Goal: Task Accomplishment & Management: Complete application form

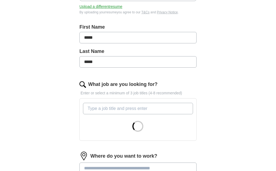
scroll to position [136, 0]
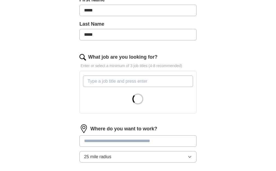
click at [126, 87] on input "What job are you looking for?" at bounding box center [138, 81] width 110 height 11
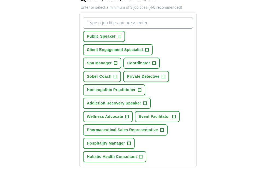
scroll to position [218, 0]
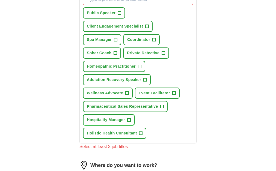
click at [130, 122] on span "+" at bounding box center [128, 120] width 3 height 4
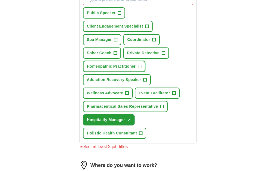
click at [141, 69] on span "+" at bounding box center [139, 66] width 3 height 4
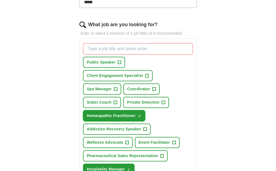
scroll to position [164, 0]
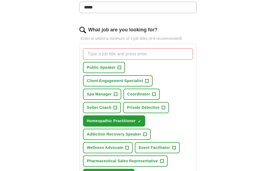
click at [115, 58] on input "What job are you looking for?" at bounding box center [138, 53] width 110 height 11
type input "paranormal investigator"
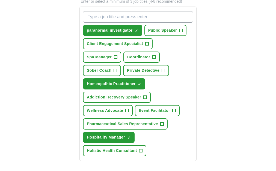
scroll to position [191, 0]
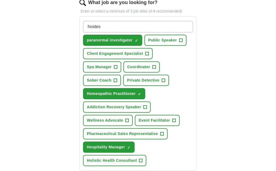
type input "hostess"
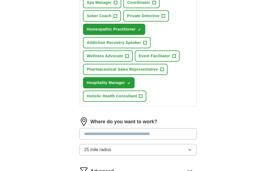
scroll to position [273, 0]
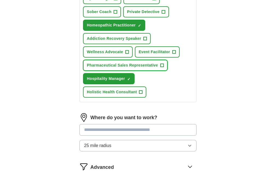
click at [163, 68] on span "+" at bounding box center [161, 65] width 3 height 4
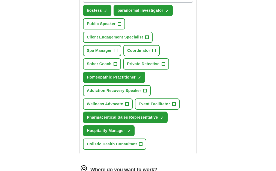
scroll to position [191, 0]
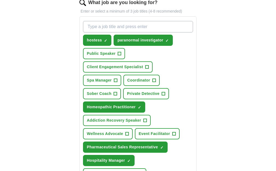
click at [119, 30] on input "What job are you looking for?" at bounding box center [138, 26] width 110 height 11
type input "spokesperson"
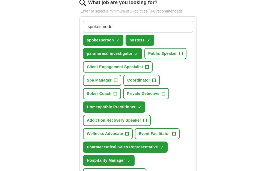
type input "spokesmodel"
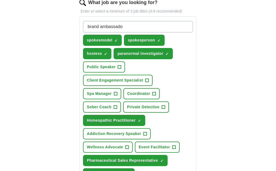
type input "brand ambassador"
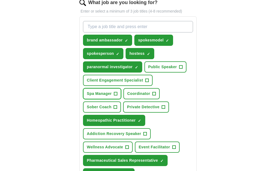
click at [117, 96] on span "+" at bounding box center [115, 94] width 3 height 4
click at [143, 31] on input "What job are you looking for?" at bounding box center [138, 26] width 110 height 11
type input "escort"
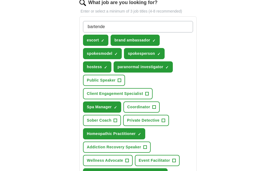
type input "bartender"
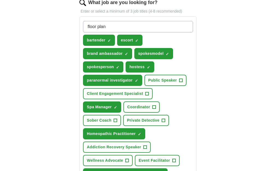
type input "floor plans"
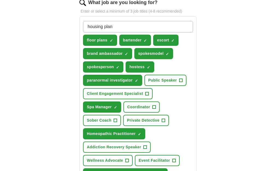
type input "housing plans"
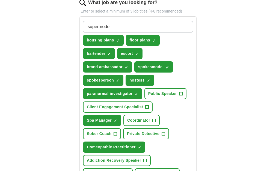
type input "supermodel"
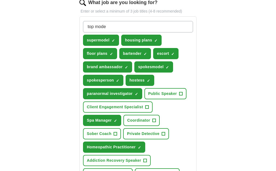
type input "top model"
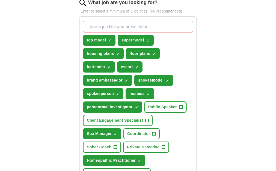
drag, startPoint x: 127, startPoint y: 126, endPoint x: 178, endPoint y: 126, distance: 51.0
click at [179, 109] on span "+" at bounding box center [180, 107] width 3 height 4
click at [133, 32] on input "What job are you looking for?" at bounding box center [138, 26] width 110 height 11
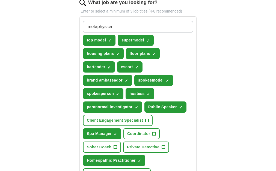
type input "metaphysical"
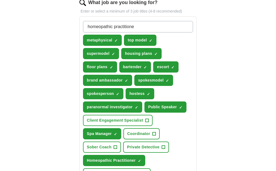
type input "homeopathic practitioner"
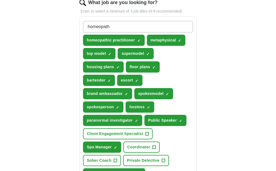
type input "homeopathy"
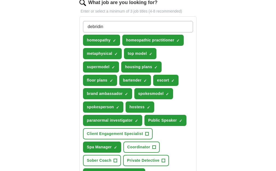
type input "debriding"
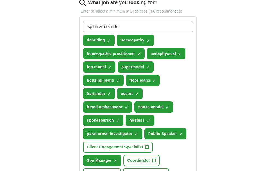
type input "spiritual debrider"
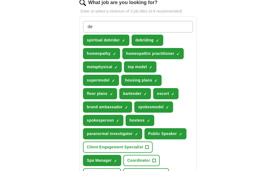
type input "d"
type input "e"
type input "[DEMOGRAPHIC_DATA]"
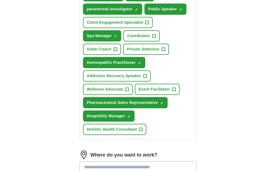
scroll to position [355, 0]
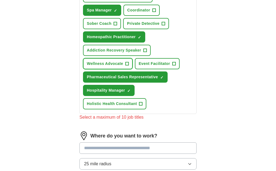
click at [128, 66] on span "+" at bounding box center [126, 64] width 3 height 4
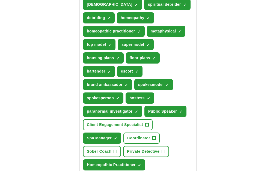
scroll to position [218, 0]
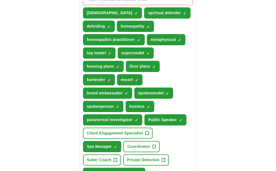
click at [0, 0] on span "×" at bounding box center [0, 0] width 0 height 0
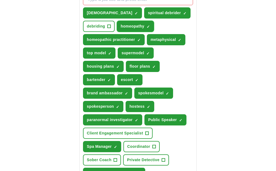
click at [0, 0] on span "×" at bounding box center [0, 0] width 0 height 0
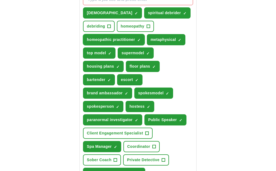
click at [0, 0] on span "×" at bounding box center [0, 0] width 0 height 0
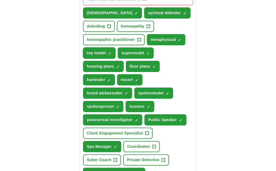
click at [0, 0] on span "×" at bounding box center [0, 0] width 0 height 0
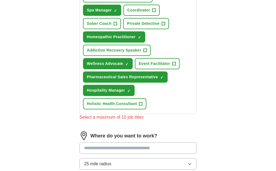
scroll to position [327, 0]
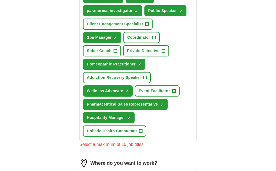
click at [0, 0] on span "×" at bounding box center [0, 0] width 0 height 0
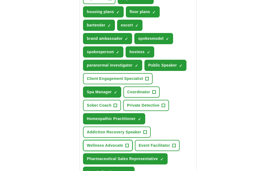
scroll to position [245, 0]
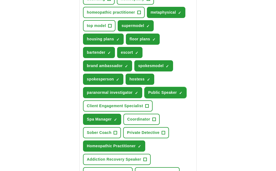
click at [0, 0] on span "×" at bounding box center [0, 0] width 0 height 0
click at [179, 95] on span "+" at bounding box center [180, 93] width 3 height 4
click at [0, 0] on span "×" at bounding box center [0, 0] width 0 height 0
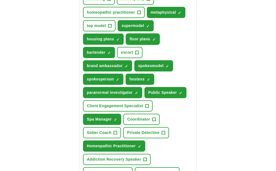
click at [0, 0] on span "×" at bounding box center [0, 0] width 0 height 0
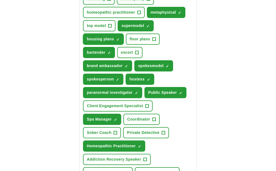
click at [0, 0] on span "×" at bounding box center [0, 0] width 0 height 0
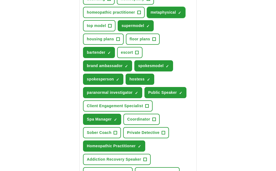
click at [147, 18] on button "metaphysical ✓ ×" at bounding box center [166, 12] width 39 height 11
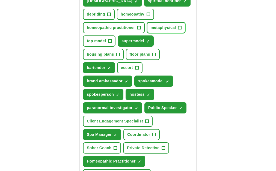
scroll to position [191, 0]
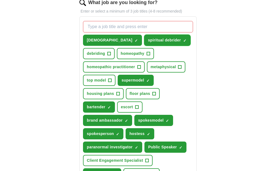
click at [0, 0] on span "×" at bounding box center [0, 0] width 0 height 0
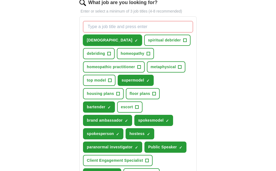
click at [0, 0] on span "×" at bounding box center [0, 0] width 0 height 0
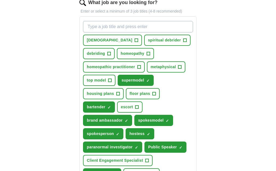
click at [118, 32] on input "What job are you looking for?" at bounding box center [138, 26] width 110 height 11
type input "[DEMOGRAPHIC_DATA] spiritual debrider"
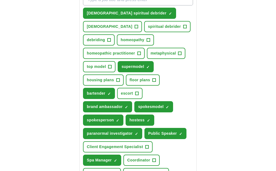
scroll to position [218, 0]
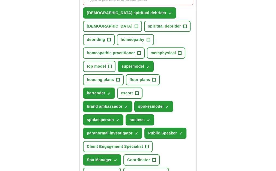
click at [0, 0] on span "×" at bounding box center [0, 0] width 0 height 0
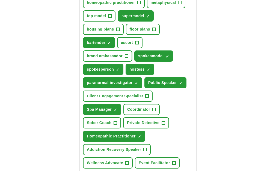
scroll to position [273, 0]
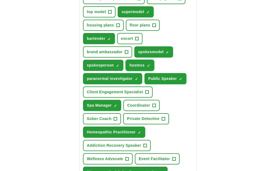
click at [0, 0] on span "×" at bounding box center [0, 0] width 0 height 0
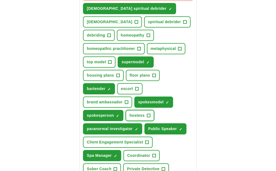
scroll to position [191, 0]
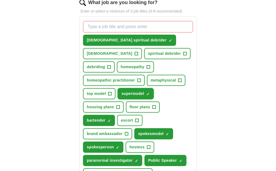
click at [0, 0] on span "×" at bounding box center [0, 0] width 0 height 0
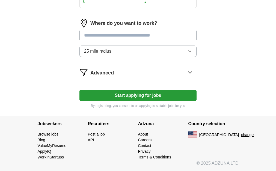
scroll to position [491, 0]
click at [157, 41] on input at bounding box center [137, 35] width 117 height 11
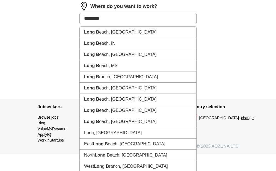
type input "**********"
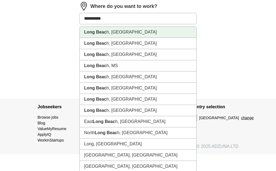
click at [148, 38] on li "Long Beac h, [GEOGRAPHIC_DATA]" at bounding box center [138, 32] width 116 height 11
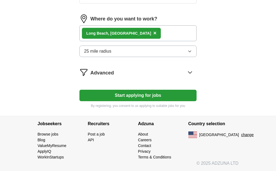
click at [187, 53] on icon "button" at bounding box center [189, 51] width 4 height 4
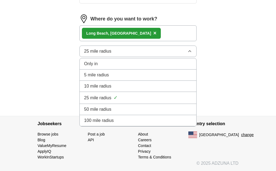
click at [98, 55] on span "25 mile radius" at bounding box center [97, 51] width 27 height 7
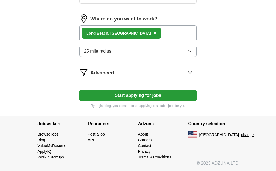
click at [95, 55] on span "25 mile radius" at bounding box center [97, 51] width 27 height 7
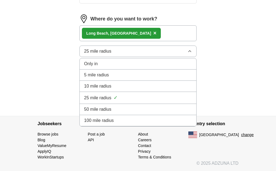
drag, startPoint x: 95, startPoint y: 70, endPoint x: 85, endPoint y: 70, distance: 10.1
click at [151, 101] on div "25 mile radius ✓" at bounding box center [138, 97] width 108 height 7
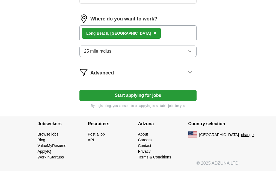
scroll to position [511, 0]
click at [185, 71] on icon at bounding box center [189, 72] width 9 height 9
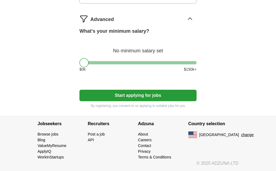
scroll to position [564, 0]
drag, startPoint x: 93, startPoint y: 63, endPoint x: 120, endPoint y: 65, distance: 27.4
click at [116, 65] on div at bounding box center [111, 62] width 9 height 9
drag, startPoint x: 120, startPoint y: 64, endPoint x: 111, endPoint y: 66, distance: 8.9
click at [108, 66] on div at bounding box center [102, 62] width 9 height 9
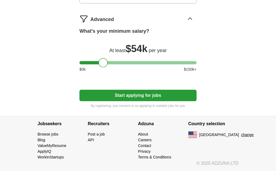
click at [122, 92] on button "Start applying for jobs" at bounding box center [137, 95] width 117 height 11
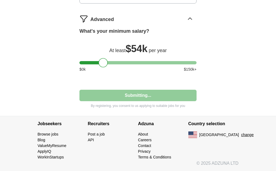
select select "**"
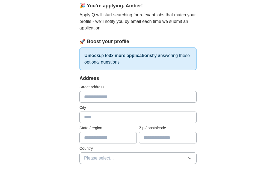
scroll to position [82, 0]
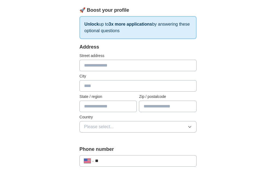
click at [106, 67] on input "text" at bounding box center [137, 65] width 117 height 11
type input "**********"
type input "**"
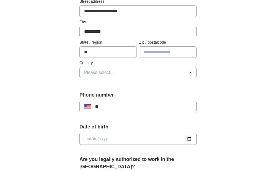
scroll to position [164, 0]
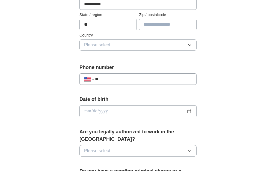
click at [187, 44] on icon "button" at bounding box center [189, 45] width 4 height 4
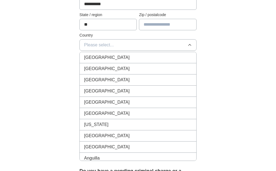
click at [170, 70] on div "[GEOGRAPHIC_DATA]" at bounding box center [138, 68] width 108 height 7
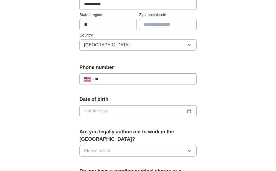
click at [176, 26] on input "text" at bounding box center [167, 24] width 57 height 11
type input "*****"
click at [77, 58] on div "**********" at bounding box center [137, 120] width 157 height 473
click at [117, 80] on input "**" at bounding box center [143, 79] width 97 height 7
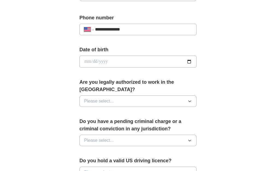
scroll to position [218, 0]
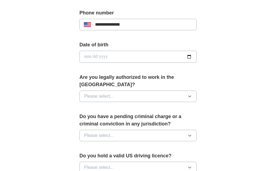
type input "**********"
click at [152, 57] on input "date" at bounding box center [137, 57] width 117 height 12
type input "**********"
click at [187, 96] on icon "button" at bounding box center [189, 96] width 4 height 4
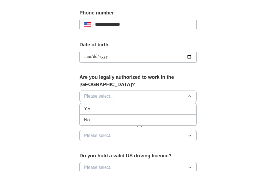
click at [172, 110] on div "Yes" at bounding box center [138, 109] width 108 height 7
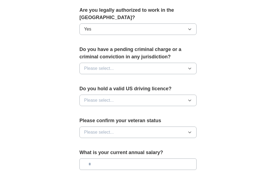
scroll to position [300, 0]
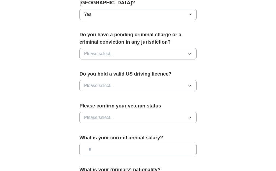
click at [184, 54] on button "Please select..." at bounding box center [137, 53] width 117 height 11
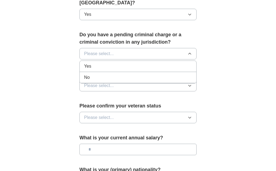
click at [179, 75] on div "No" at bounding box center [138, 77] width 108 height 7
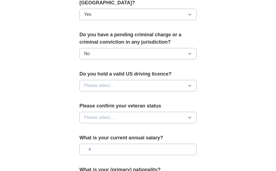
click at [186, 88] on button "Please select..." at bounding box center [137, 85] width 117 height 11
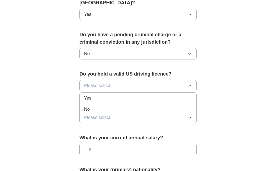
click at [151, 95] on li "Yes" at bounding box center [138, 98] width 116 height 11
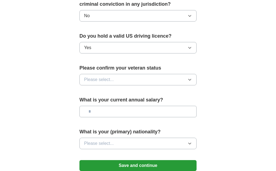
scroll to position [382, 0]
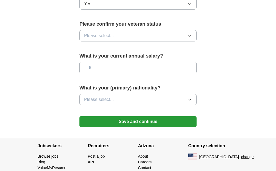
click at [187, 36] on icon "button" at bounding box center [189, 36] width 4 height 4
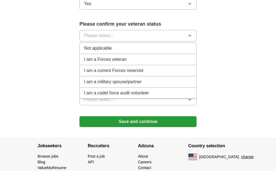
click at [178, 48] on div "Not applicable" at bounding box center [138, 48] width 108 height 7
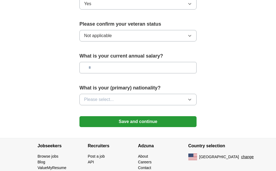
click at [176, 69] on input "text" at bounding box center [137, 67] width 117 height 11
type input "**"
type input "*******"
click at [187, 99] on icon "button" at bounding box center [189, 99] width 4 height 4
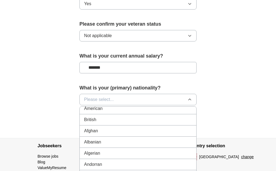
scroll to position [0, 0]
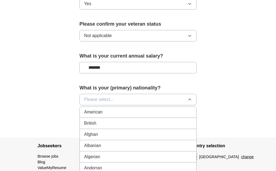
click at [176, 115] on div "American" at bounding box center [138, 112] width 108 height 7
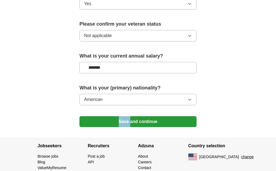
drag, startPoint x: 176, startPoint y: 115, endPoint x: 232, endPoint y: 87, distance: 61.7
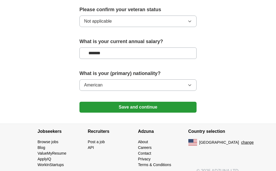
scroll to position [404, 0]
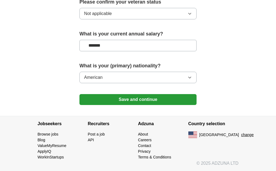
click at [124, 96] on button "Save and continue" at bounding box center [137, 99] width 117 height 11
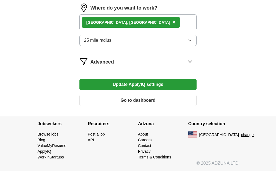
scroll to position [442, 0]
click at [188, 62] on icon at bounding box center [190, 62] width 4 height 2
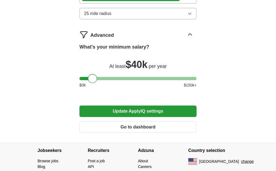
drag, startPoint x: 111, startPoint y: 106, endPoint x: 100, endPoint y: 107, distance: 10.7
click at [97, 83] on div at bounding box center [92, 78] width 9 height 9
click at [95, 83] on div at bounding box center [90, 78] width 9 height 9
click at [139, 117] on button "Update ApplyIQ settings" at bounding box center [137, 111] width 117 height 11
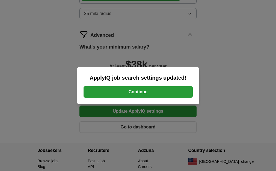
click at [143, 90] on button "Continue" at bounding box center [137, 91] width 109 height 11
